Goal: Information Seeking & Learning: Get advice/opinions

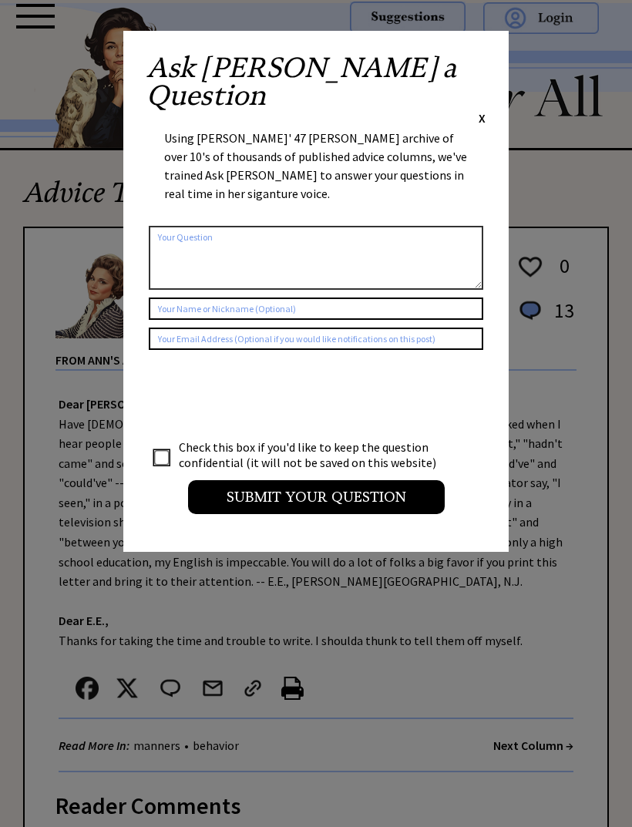
click at [485, 110] on span "X" at bounding box center [482, 117] width 7 height 15
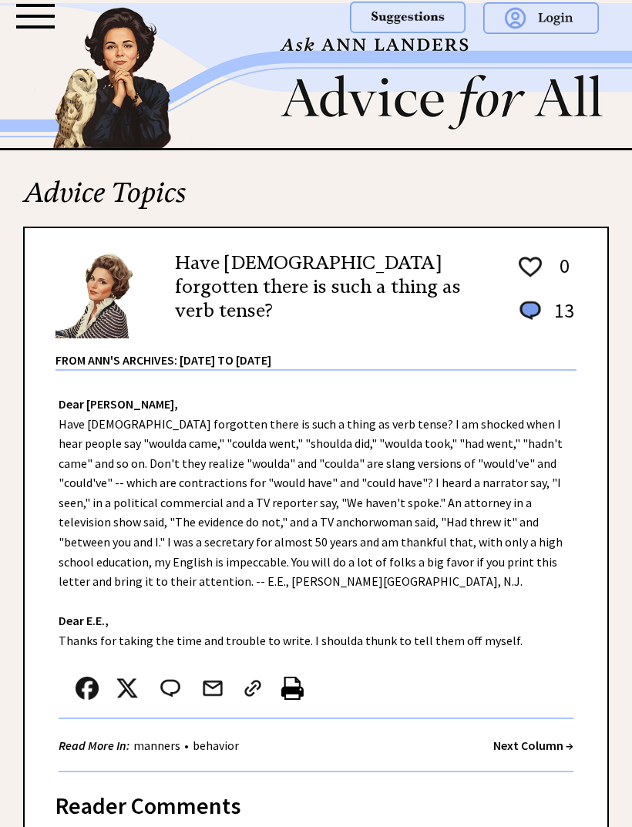
click at [121, 99] on img at bounding box center [316, 75] width 632 height 145
click at [54, 15] on div at bounding box center [35, 16] width 39 height 3
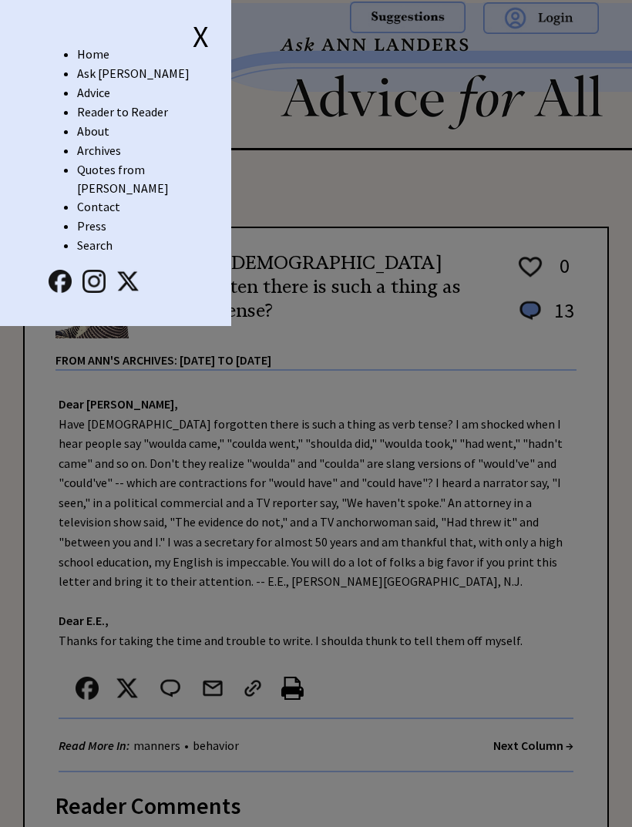
click at [84, 99] on link "Advice" at bounding box center [93, 92] width 33 height 15
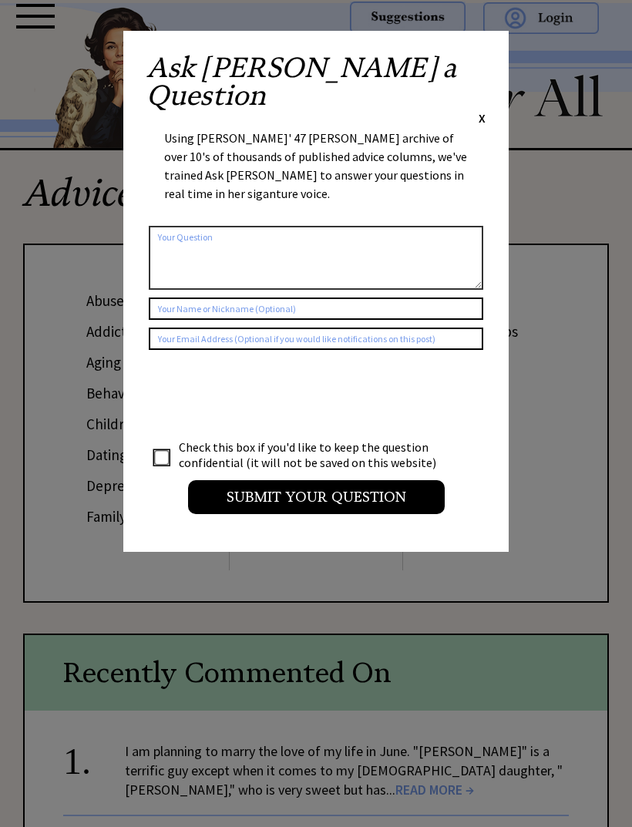
click at [480, 110] on span "X" at bounding box center [482, 117] width 7 height 15
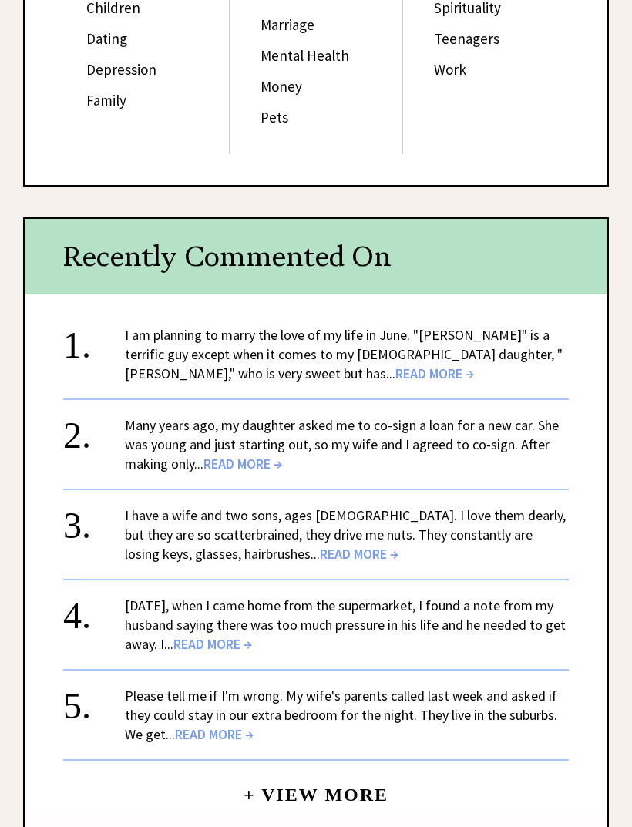
scroll to position [416, 0]
click at [396, 365] on span "READ MORE →" at bounding box center [435, 374] width 79 height 18
